Goal: Task Accomplishment & Management: Manage account settings

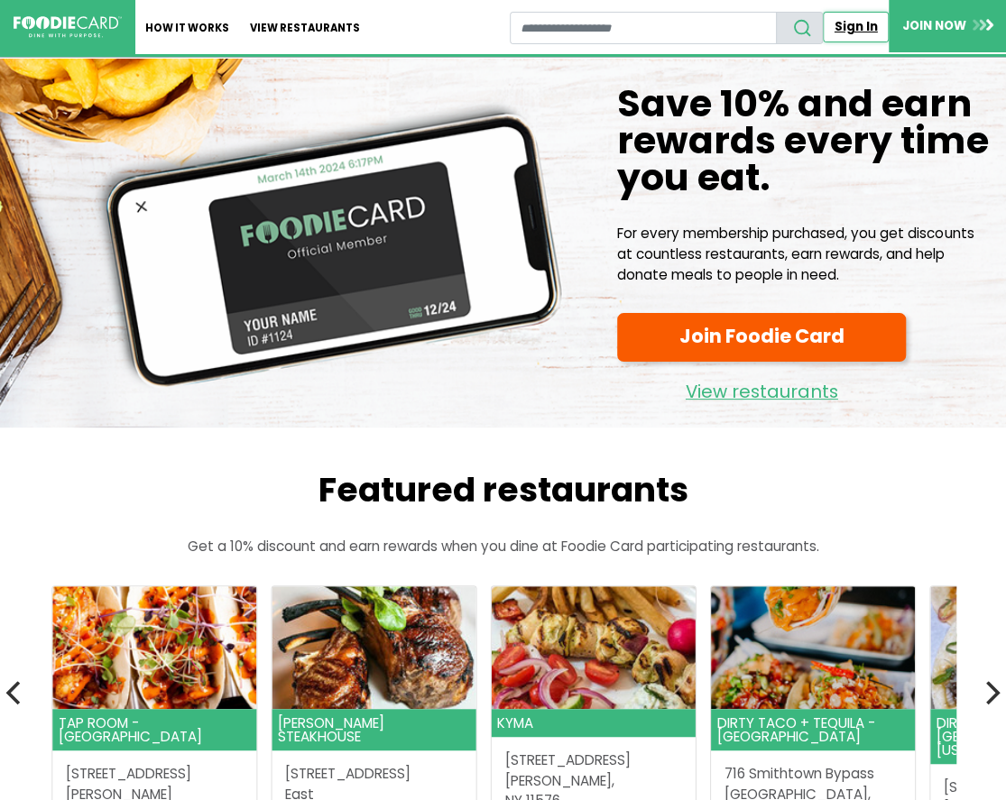
click at [853, 25] on link "Sign In" at bounding box center [856, 27] width 66 height 30
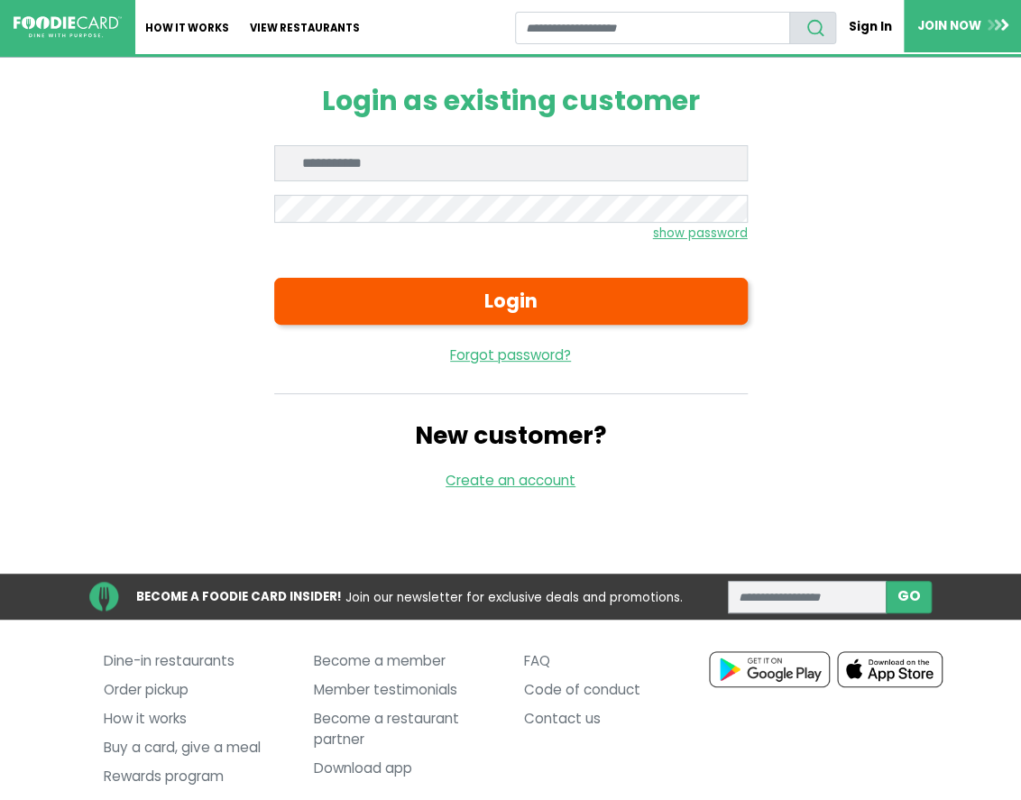
type input "**********"
click at [713, 225] on small "show password" at bounding box center [700, 233] width 95 height 17
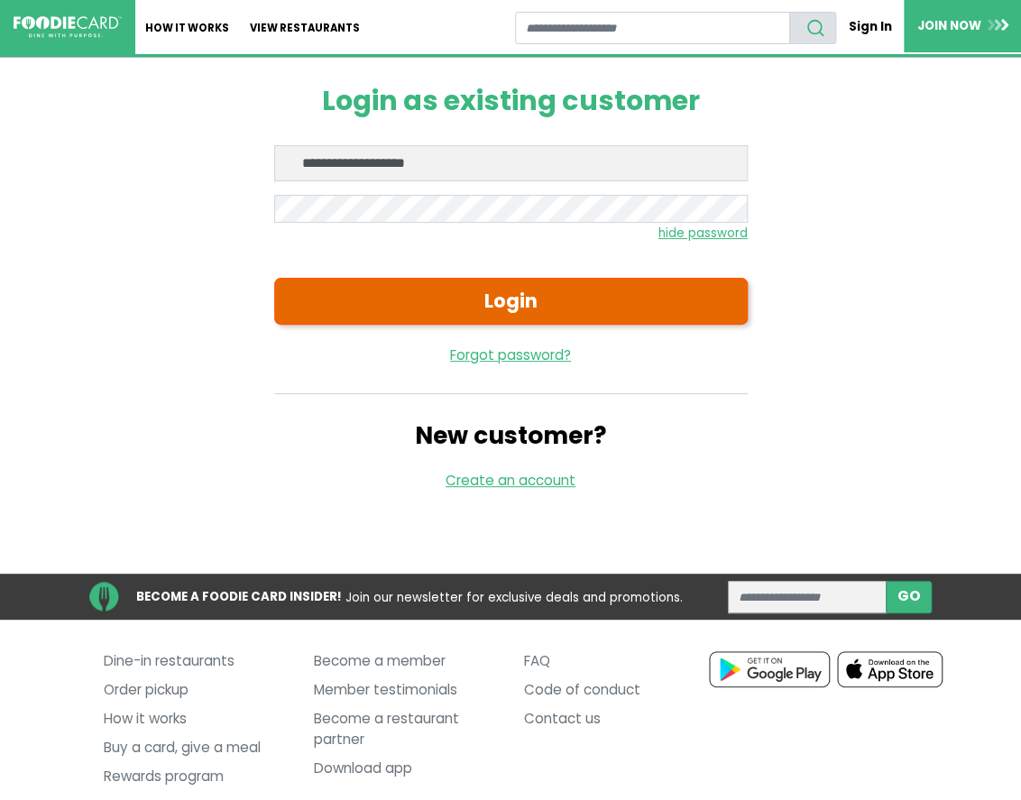
click at [583, 278] on button "Login" at bounding box center [510, 301] width 473 height 47
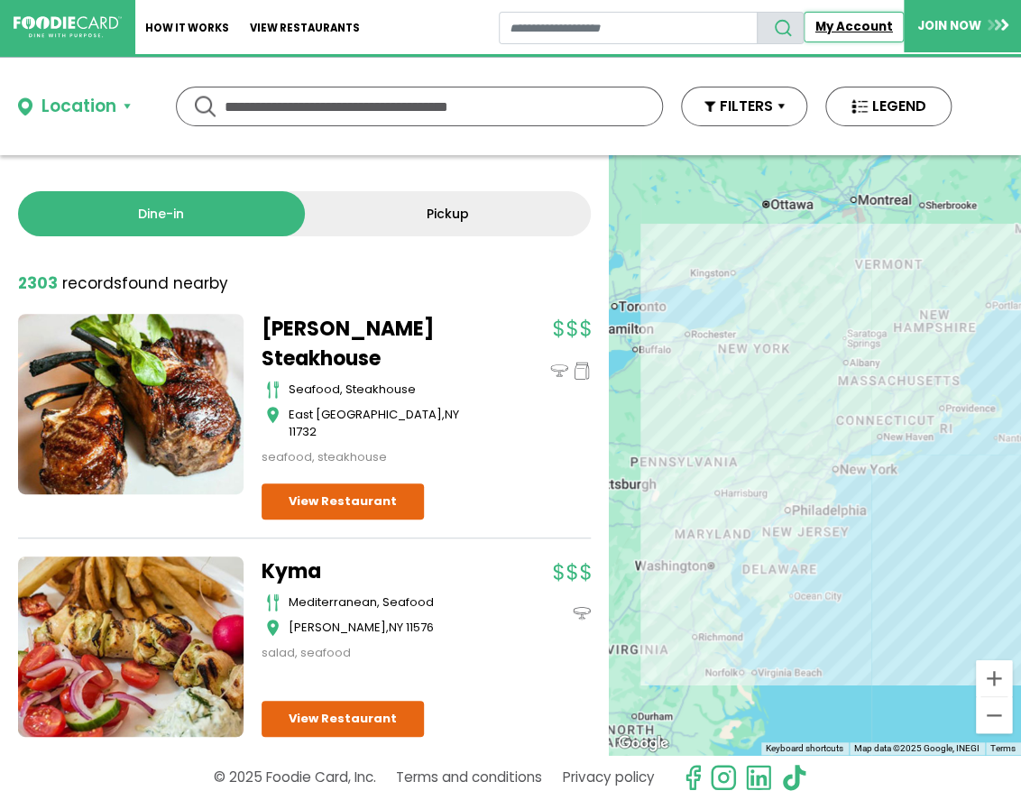
click at [852, 26] on link "My Account" at bounding box center [854, 27] width 100 height 30
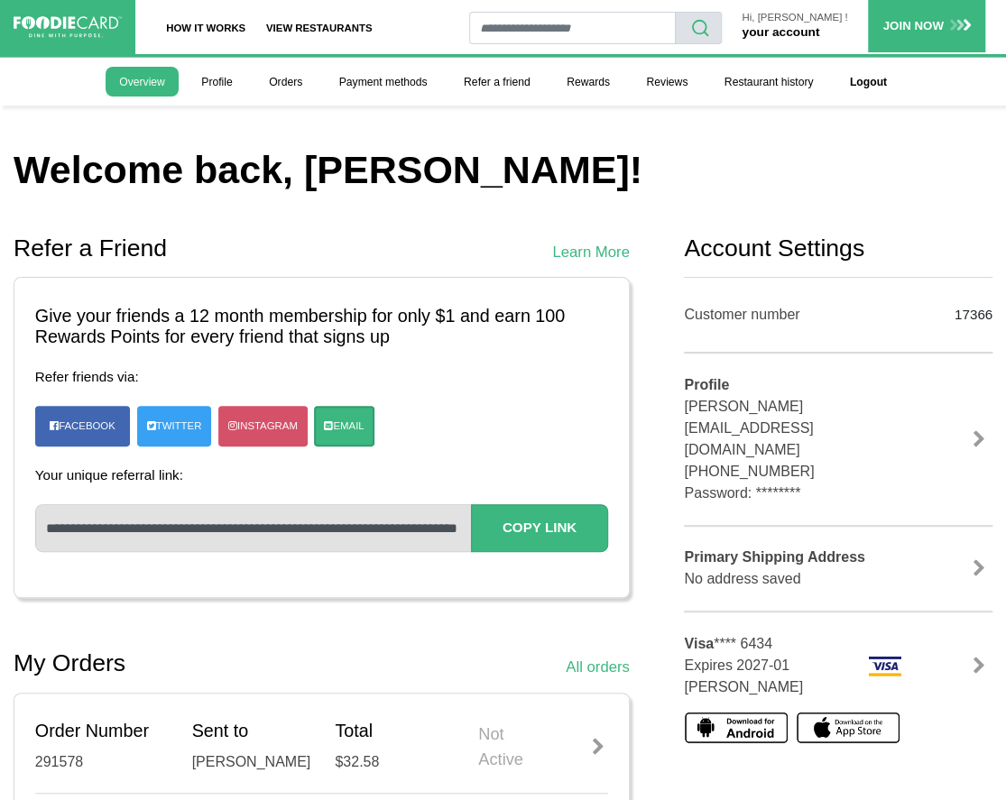
click at [976, 657] on link at bounding box center [978, 666] width 27 height 18
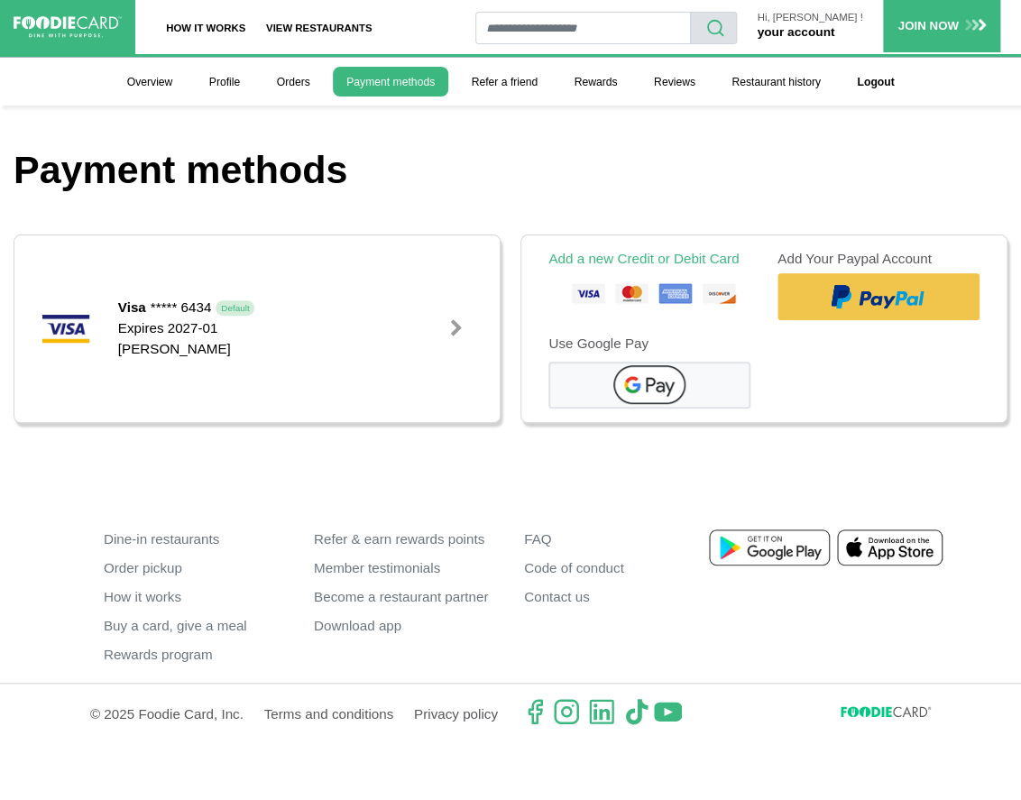
click at [582, 277] on img at bounding box center [649, 295] width 202 height 36
click at [464, 319] on div at bounding box center [456, 328] width 18 height 18
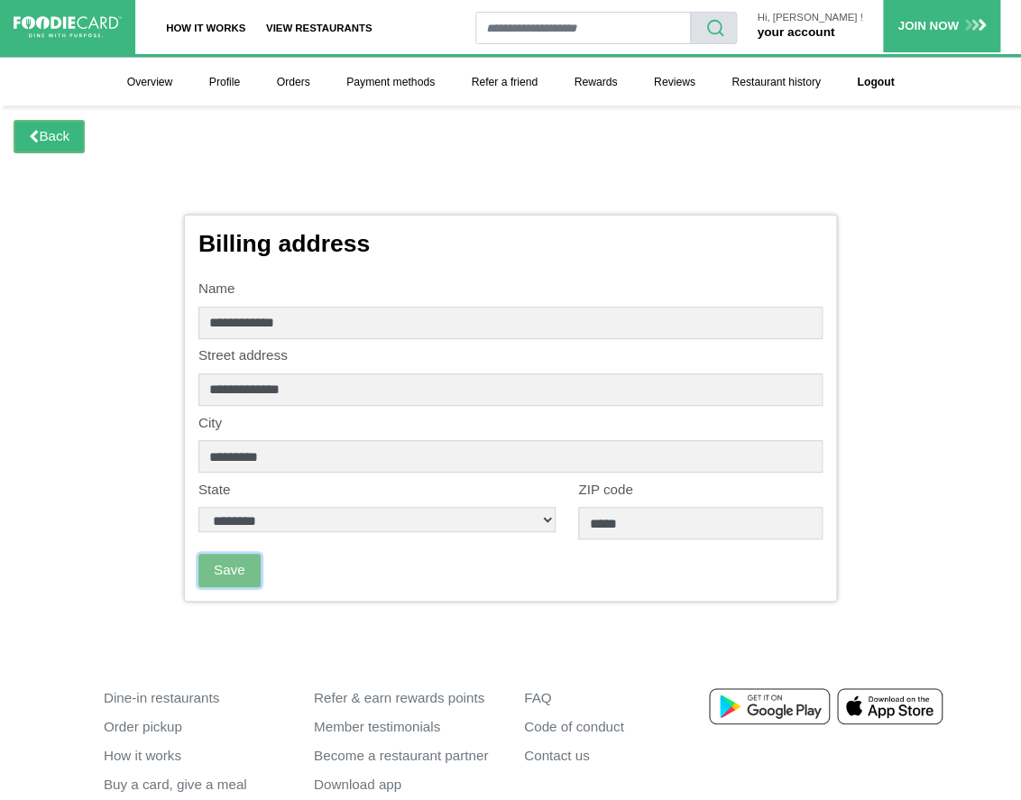
click at [221, 554] on button "Save" at bounding box center [229, 570] width 62 height 33
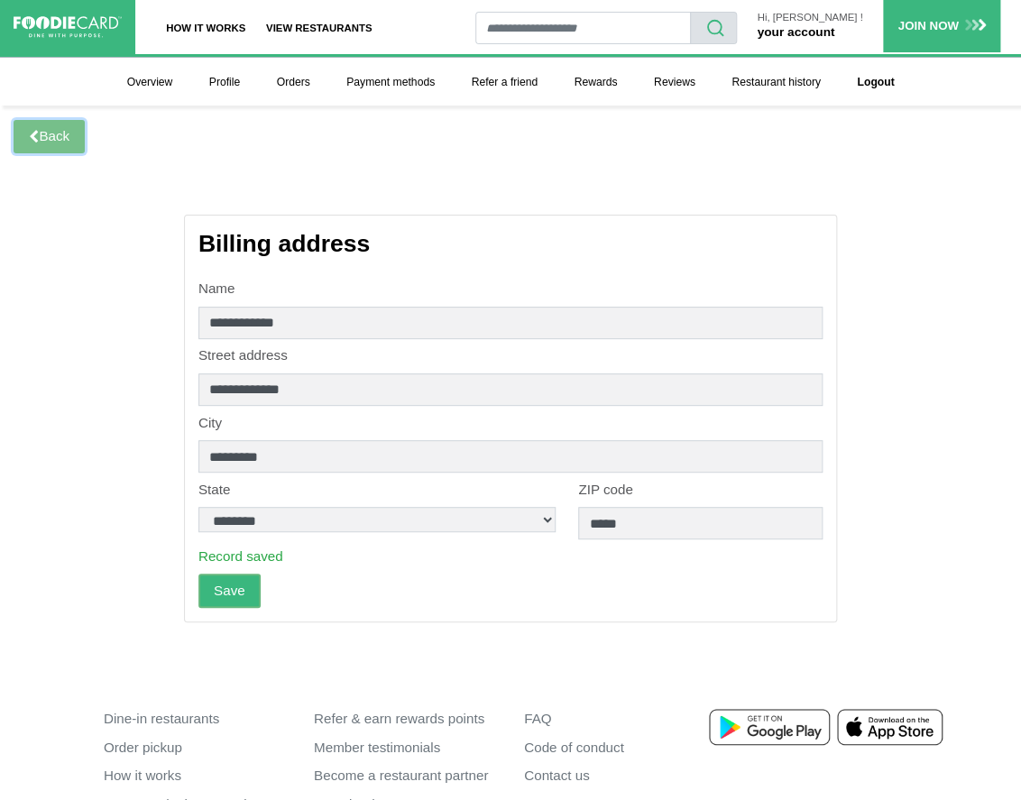
click at [50, 123] on link "Back" at bounding box center [49, 136] width 71 height 33
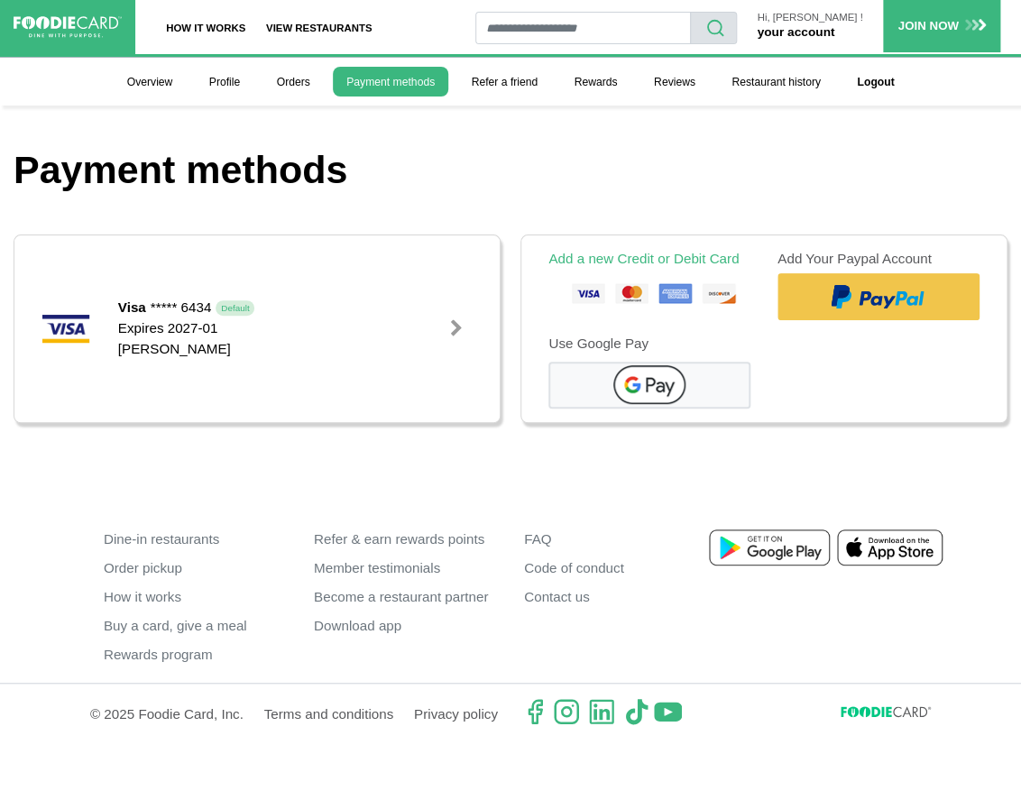
drag, startPoint x: 78, startPoint y: 247, endPoint x: 593, endPoint y: 446, distance: 552.2
click at [593, 498] on footer "Dine-in restaurants Order pickup How it works Buy a card, give a meal Rewards p…" at bounding box center [510, 613] width 1021 height 231
click at [565, 251] on link "Add a new Credit or Debit Card" at bounding box center [643, 258] width 190 height 15
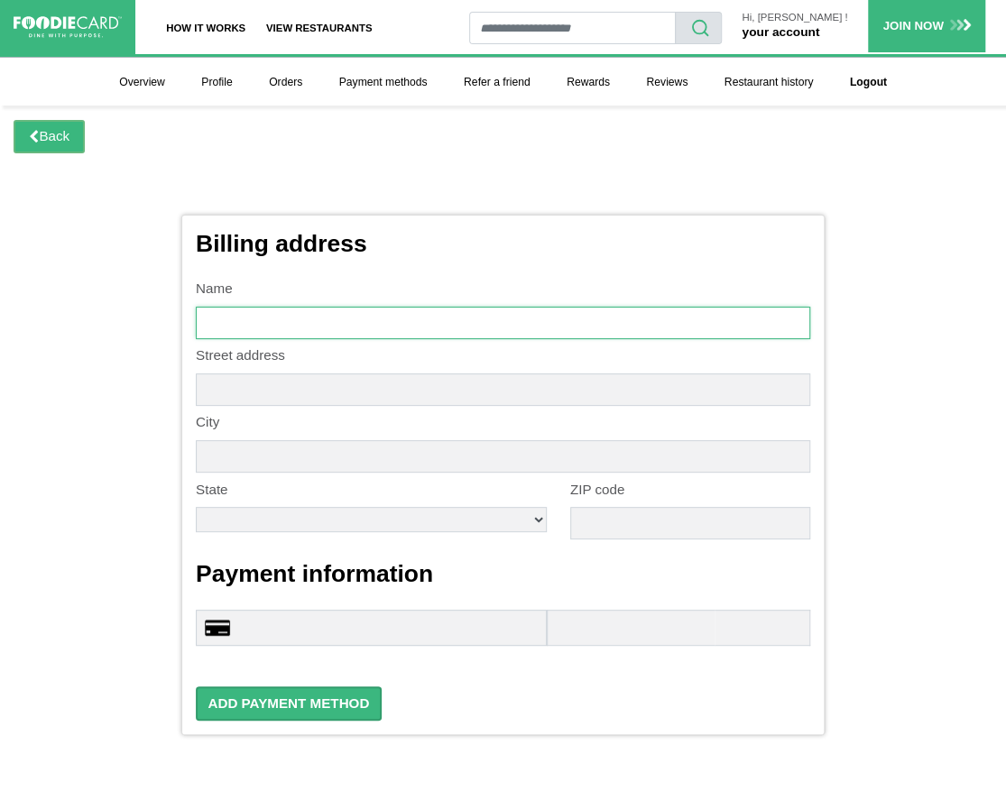
click at [326, 307] on input "text" at bounding box center [503, 323] width 614 height 32
type input "**********"
type input "*********"
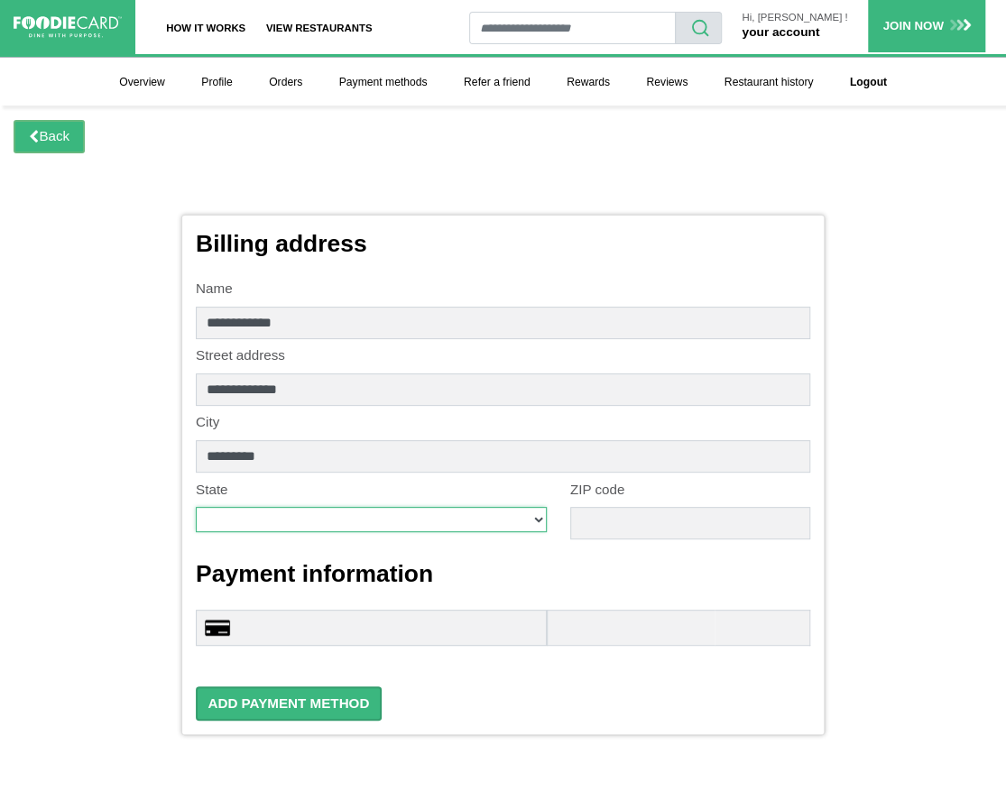
select select "**"
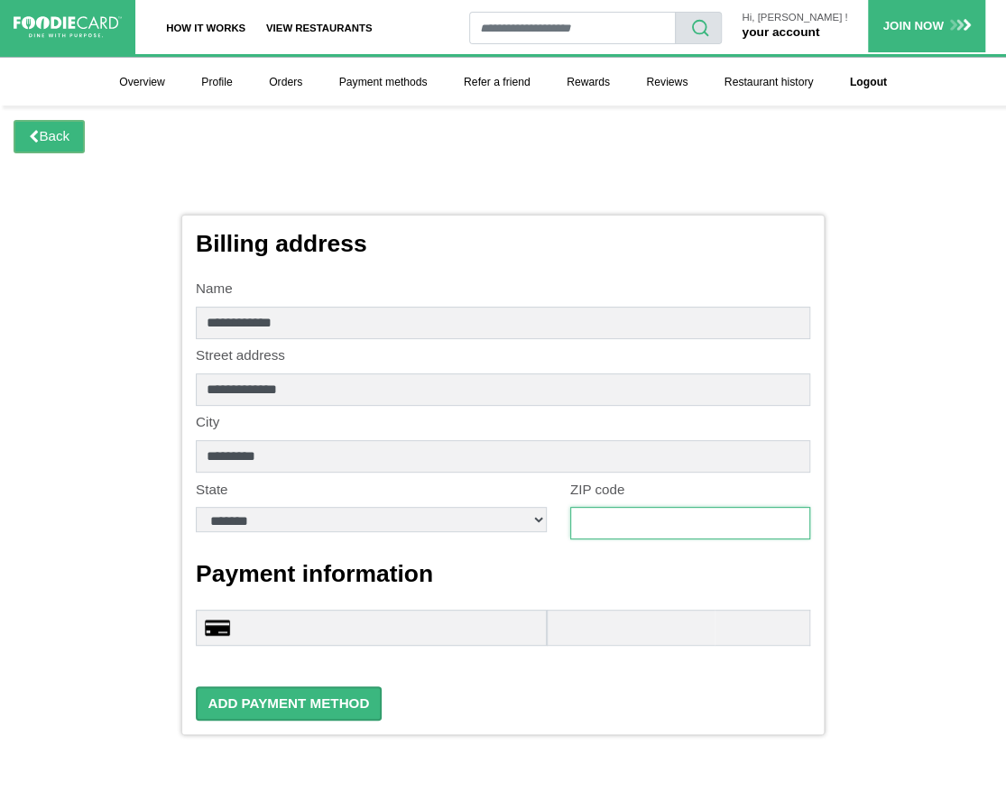
type input "*****"
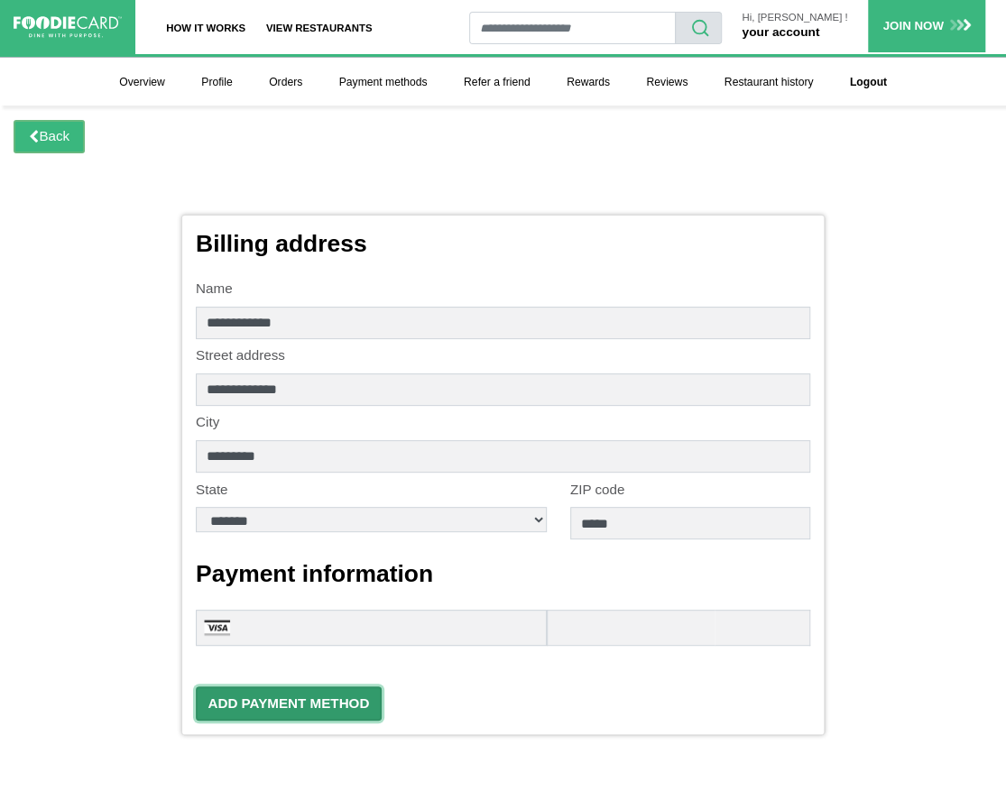
click at [246, 686] on button "Add Payment Method" at bounding box center [289, 703] width 186 height 34
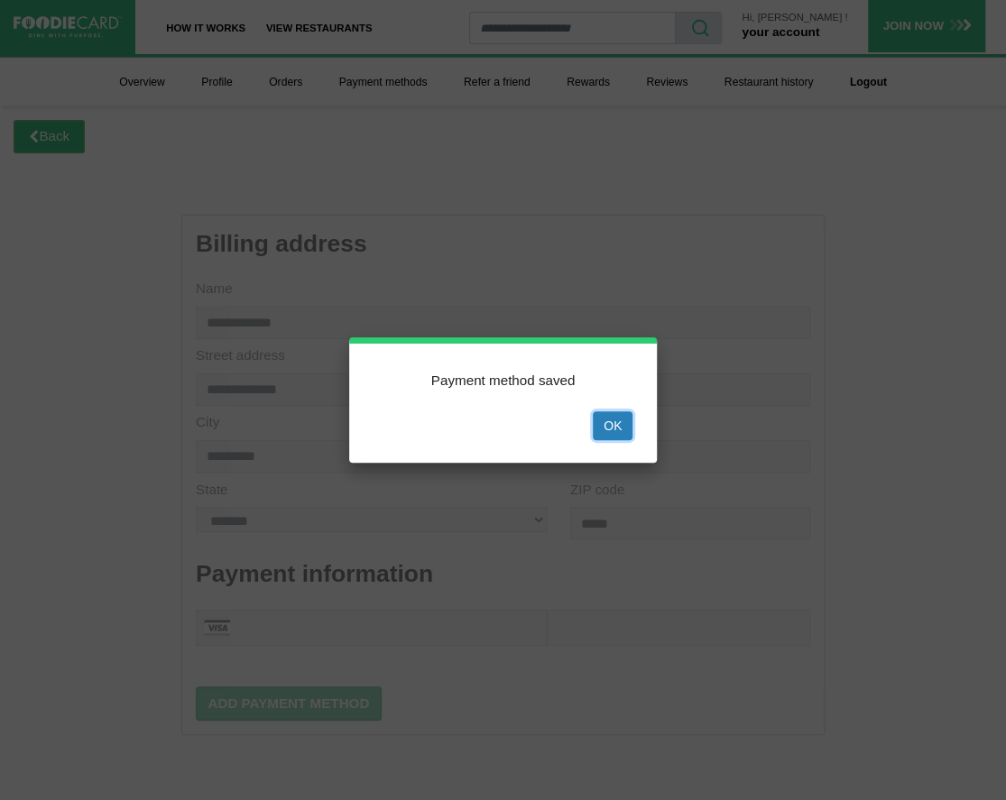
click at [621, 420] on button "Ok" at bounding box center [613, 425] width 40 height 29
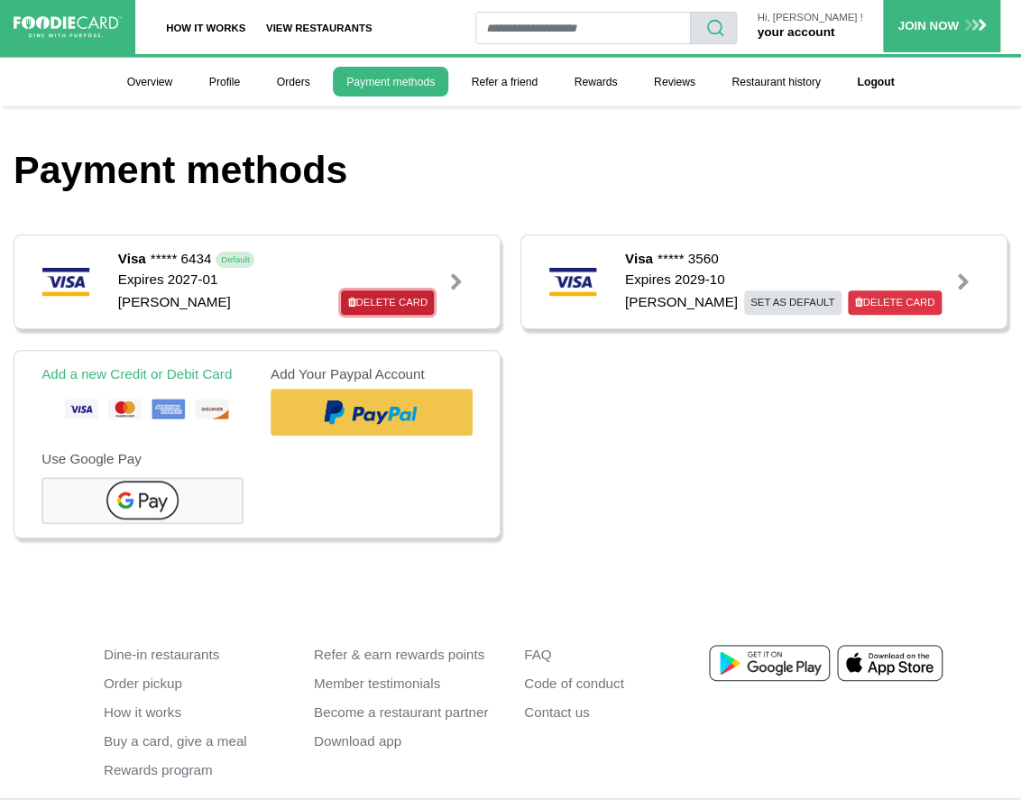
click at [405, 290] on link "Delete Card" at bounding box center [387, 302] width 93 height 24
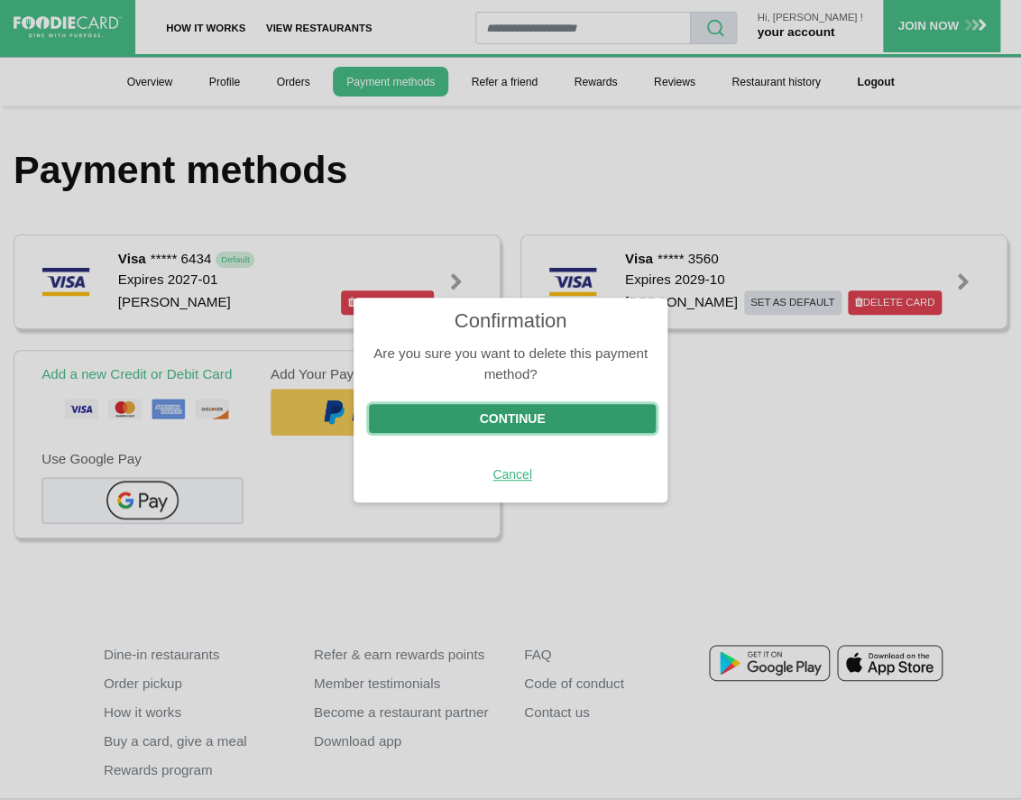
click at [440, 406] on button "Continue" at bounding box center [512, 418] width 286 height 29
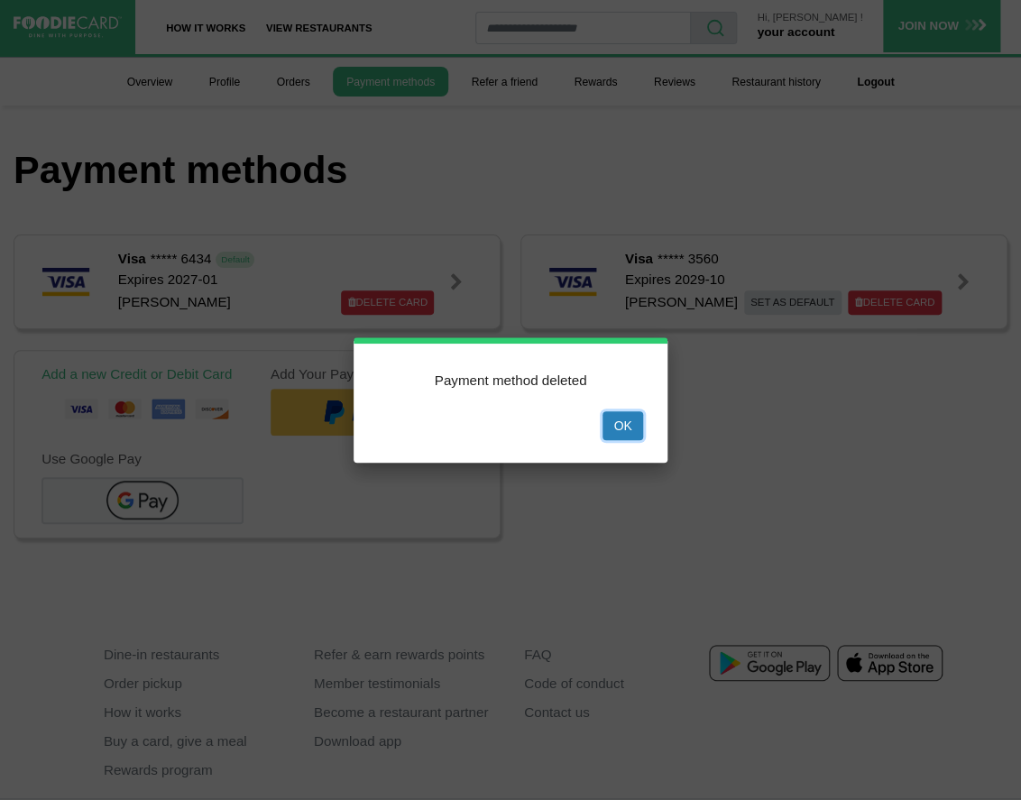
click at [618, 423] on button "Ok" at bounding box center [622, 425] width 40 height 29
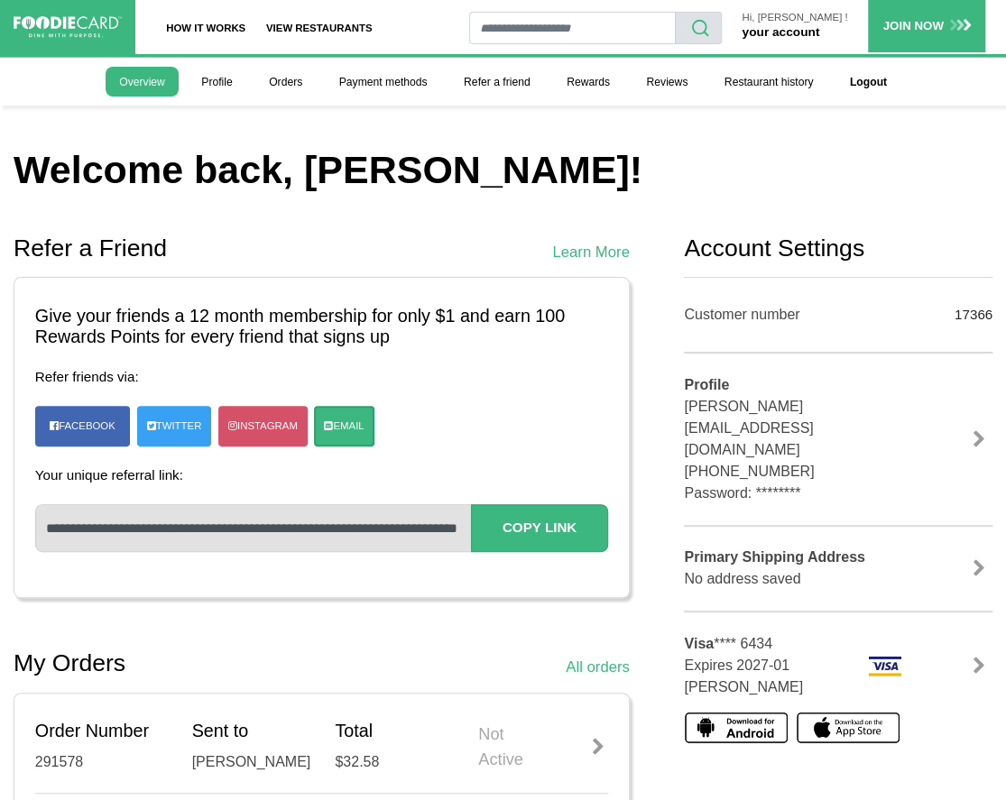
click at [819, 25] on link "your account" at bounding box center [780, 32] width 78 height 14
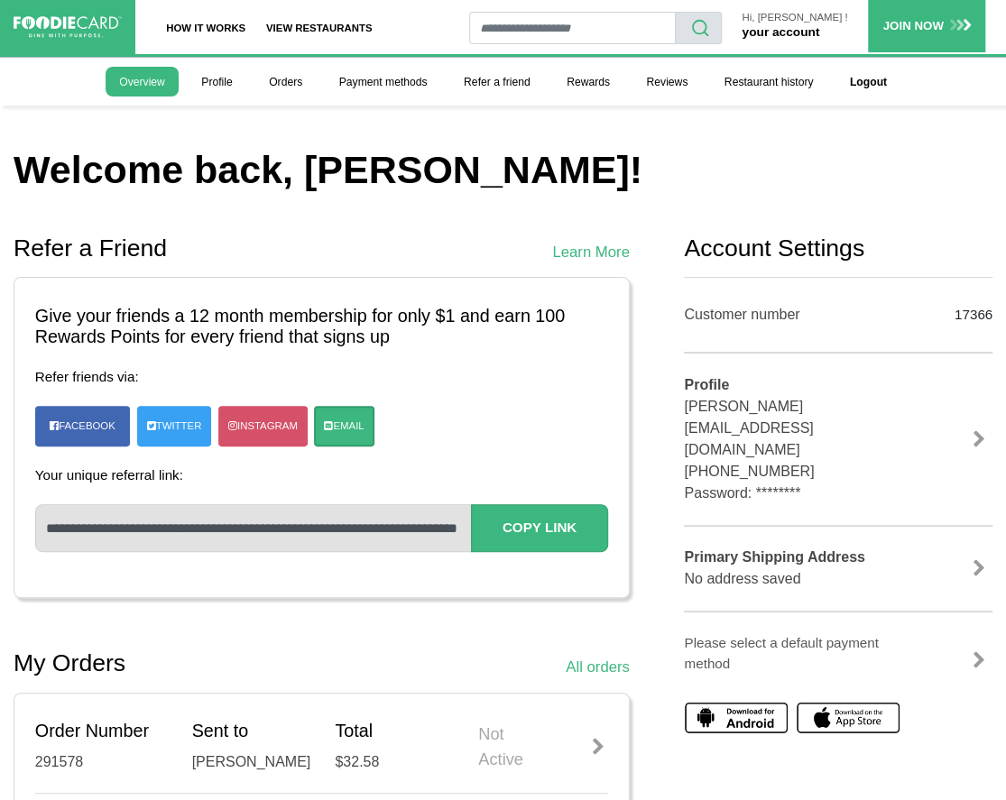
click at [976, 651] on link at bounding box center [978, 660] width 27 height 18
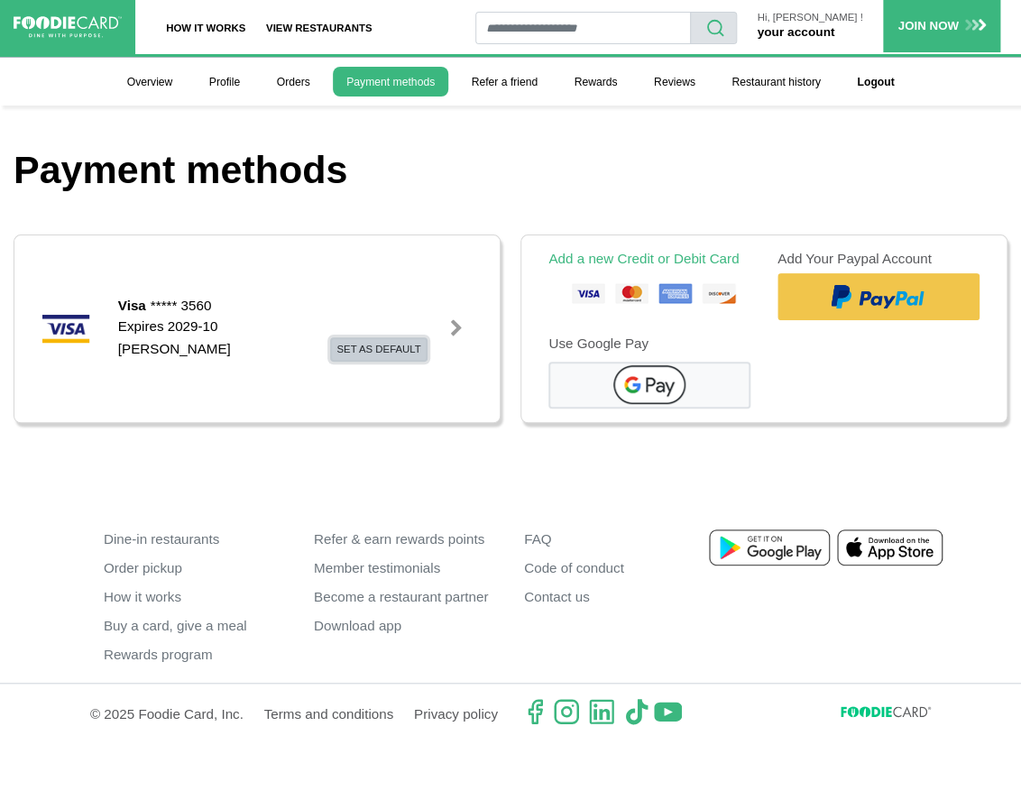
click at [384, 337] on button "Set as default" at bounding box center [378, 349] width 97 height 24
